Goal: Task Accomplishment & Management: Book appointment/travel/reservation

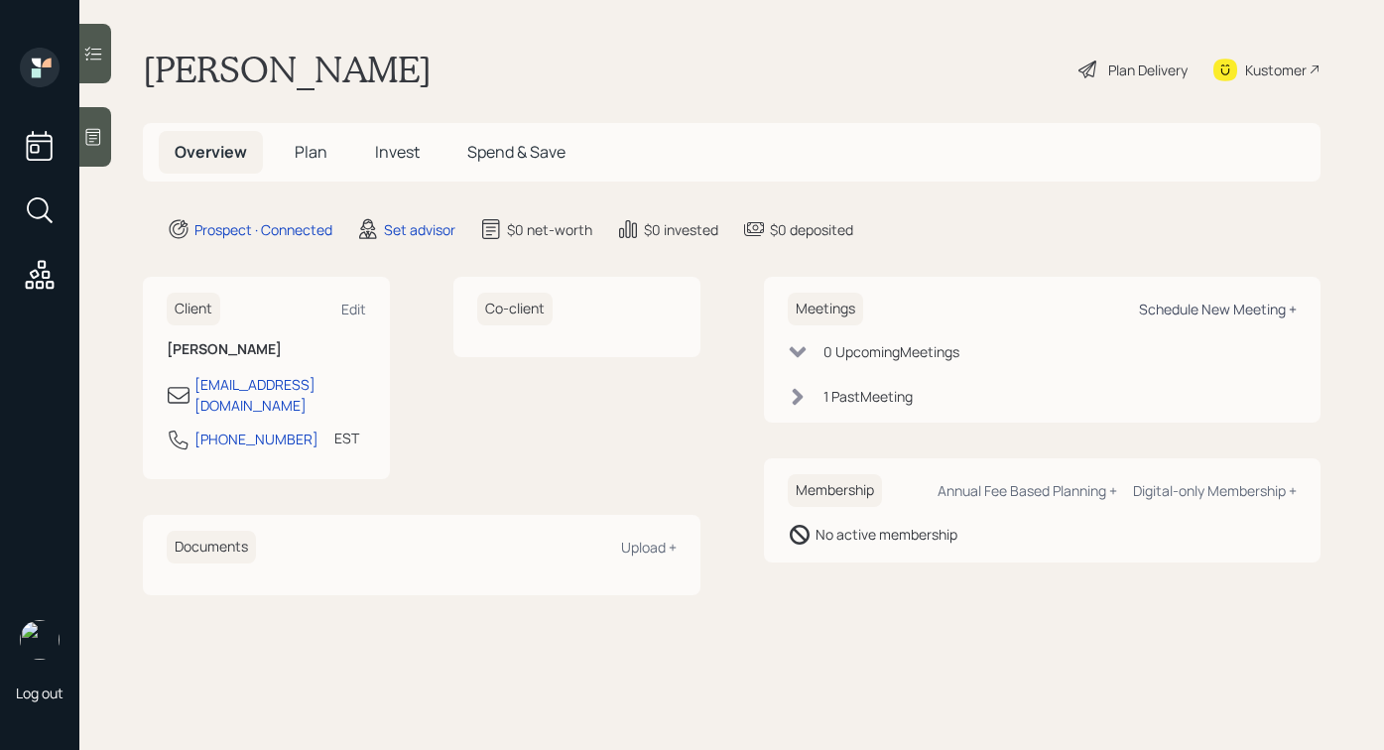
click at [1160, 302] on div "Schedule New Meeting +" at bounding box center [1218, 309] width 158 height 19
select select "round-[PERSON_NAME]"
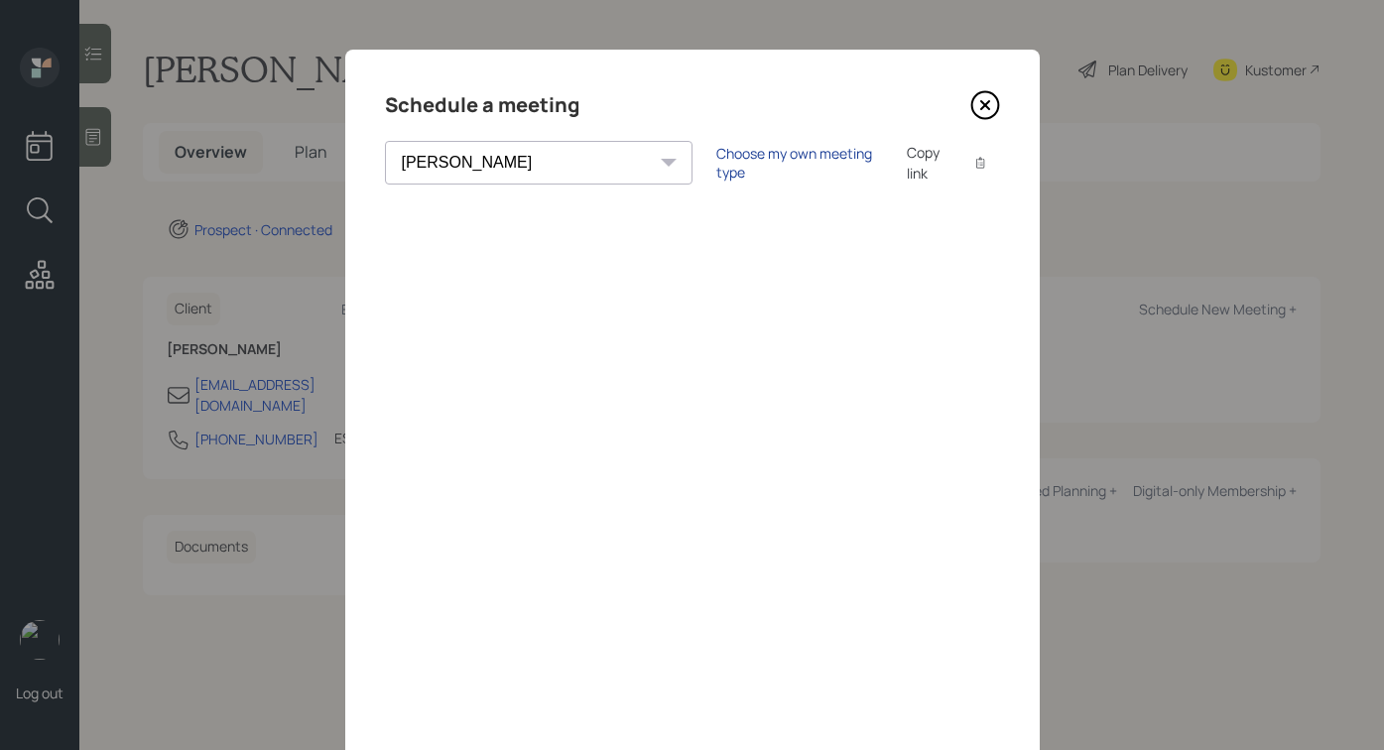
click at [716, 167] on div "Choose my own meeting type" at bounding box center [799, 163] width 167 height 38
click at [984, 101] on icon at bounding box center [985, 105] width 30 height 30
